Goal: Communication & Community: Share content

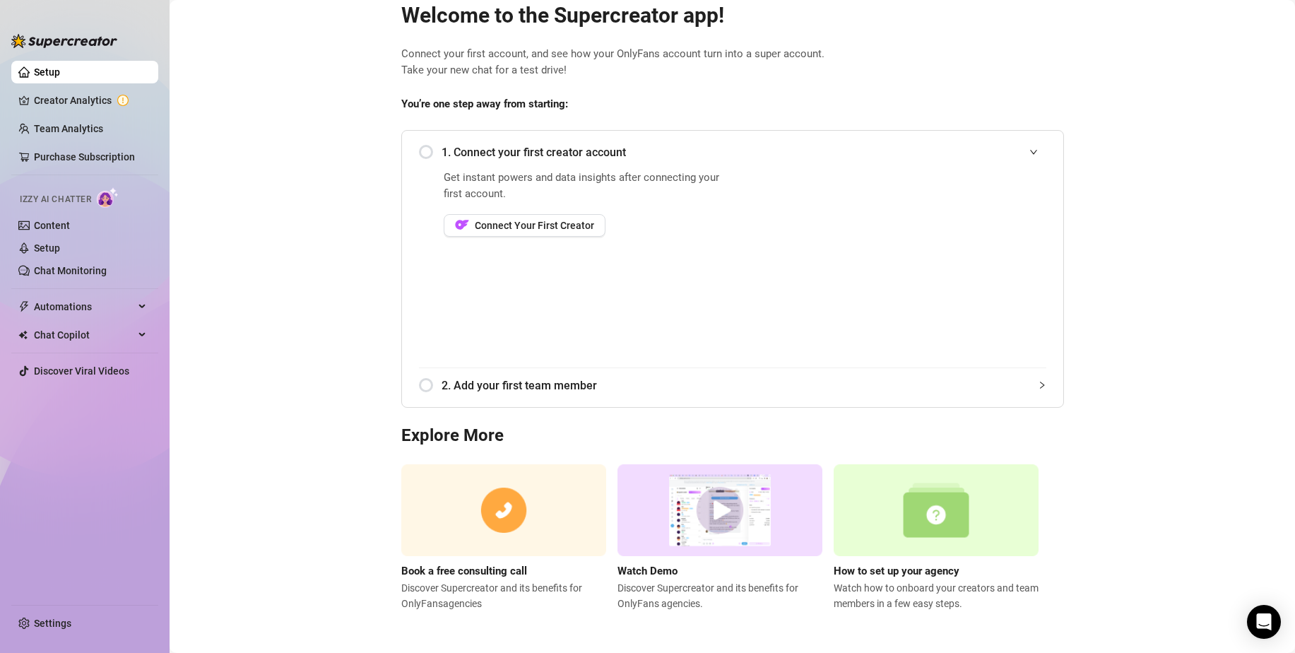
scroll to position [37, 0]
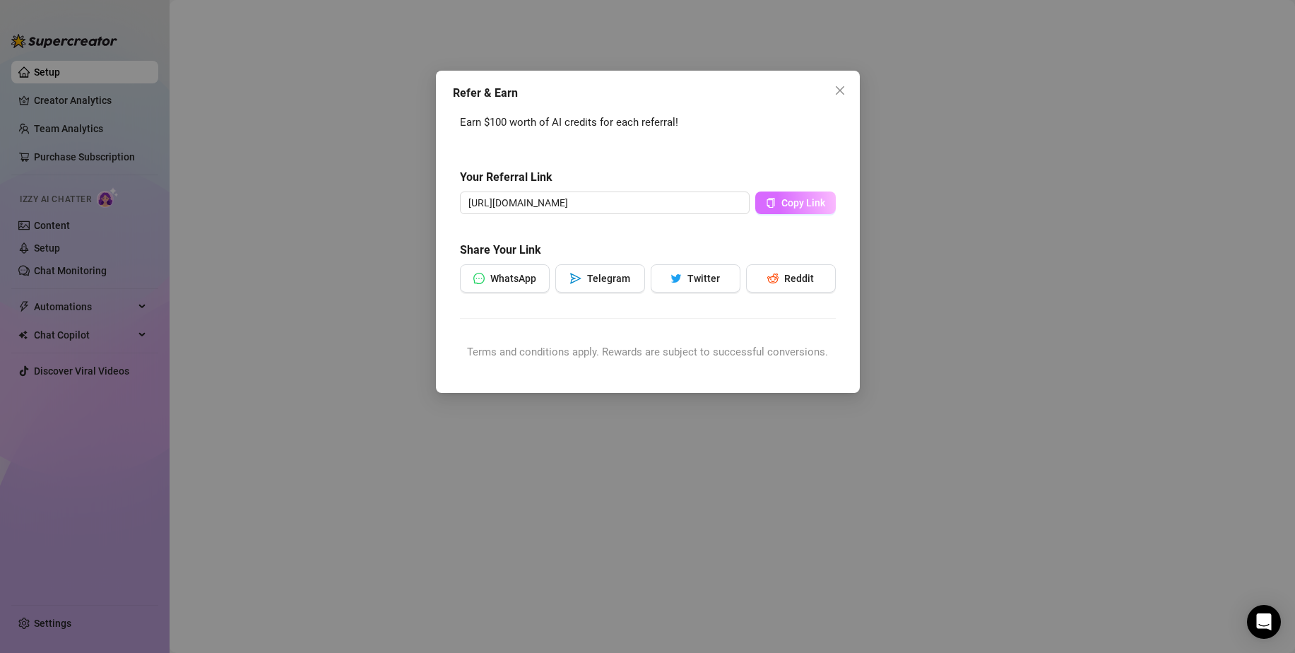
click at [780, 214] on button "Copy Link" at bounding box center [795, 202] width 81 height 23
drag, startPoint x: 843, startPoint y: 105, endPoint x: 845, endPoint y: 87, distance: 17.9
click at [841, 105] on div "Refer & Earn Earn $100 worth of AI credits for each referral! Your Referral Lin…" at bounding box center [648, 232] width 424 height 322
click at [834, 91] on icon "close" at bounding box center [839, 90] width 11 height 11
